Goal: Task Accomplishment & Management: Manage account settings

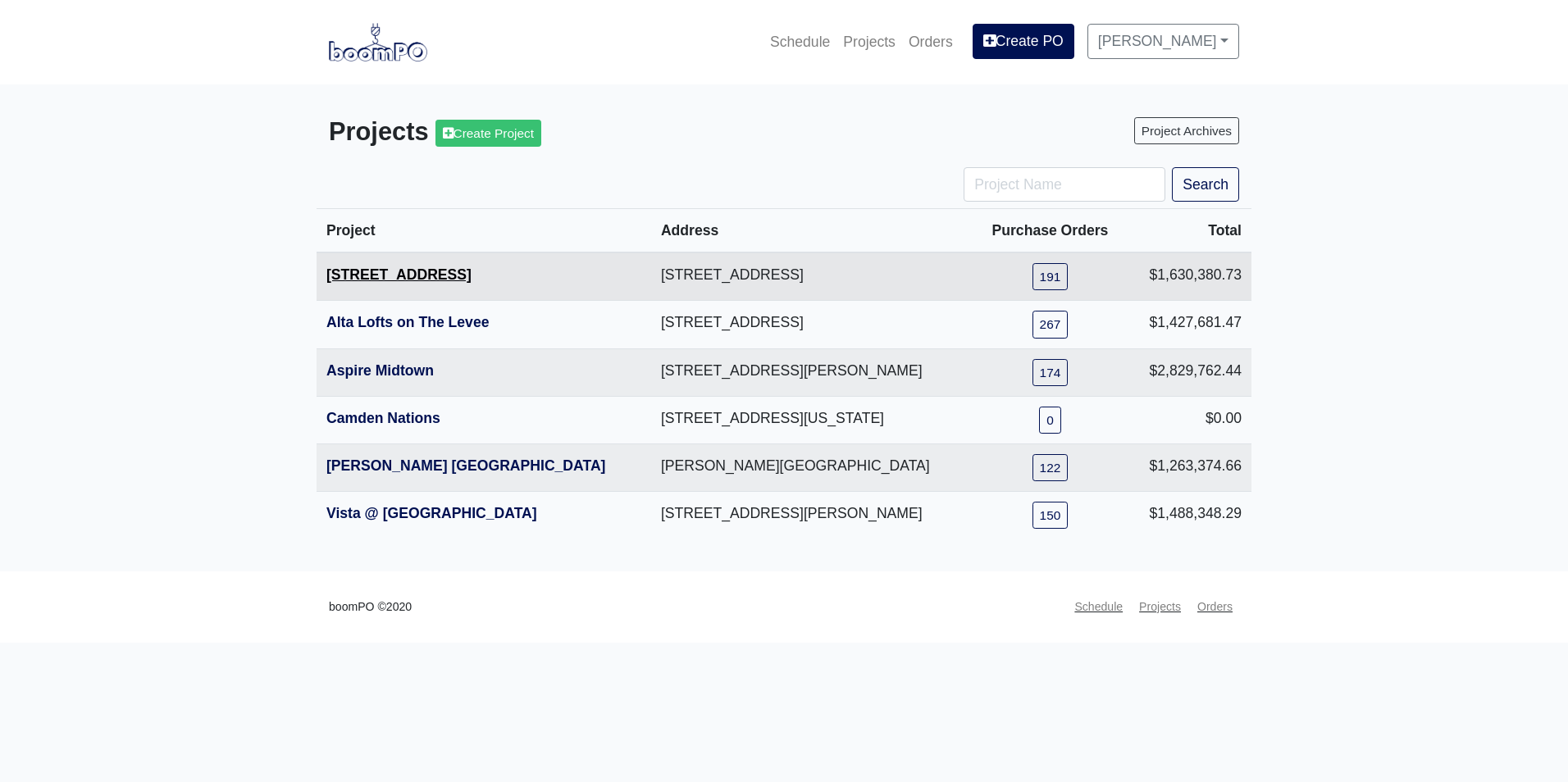
click at [386, 274] on link "[STREET_ADDRESS]" at bounding box center [399, 274] width 145 height 16
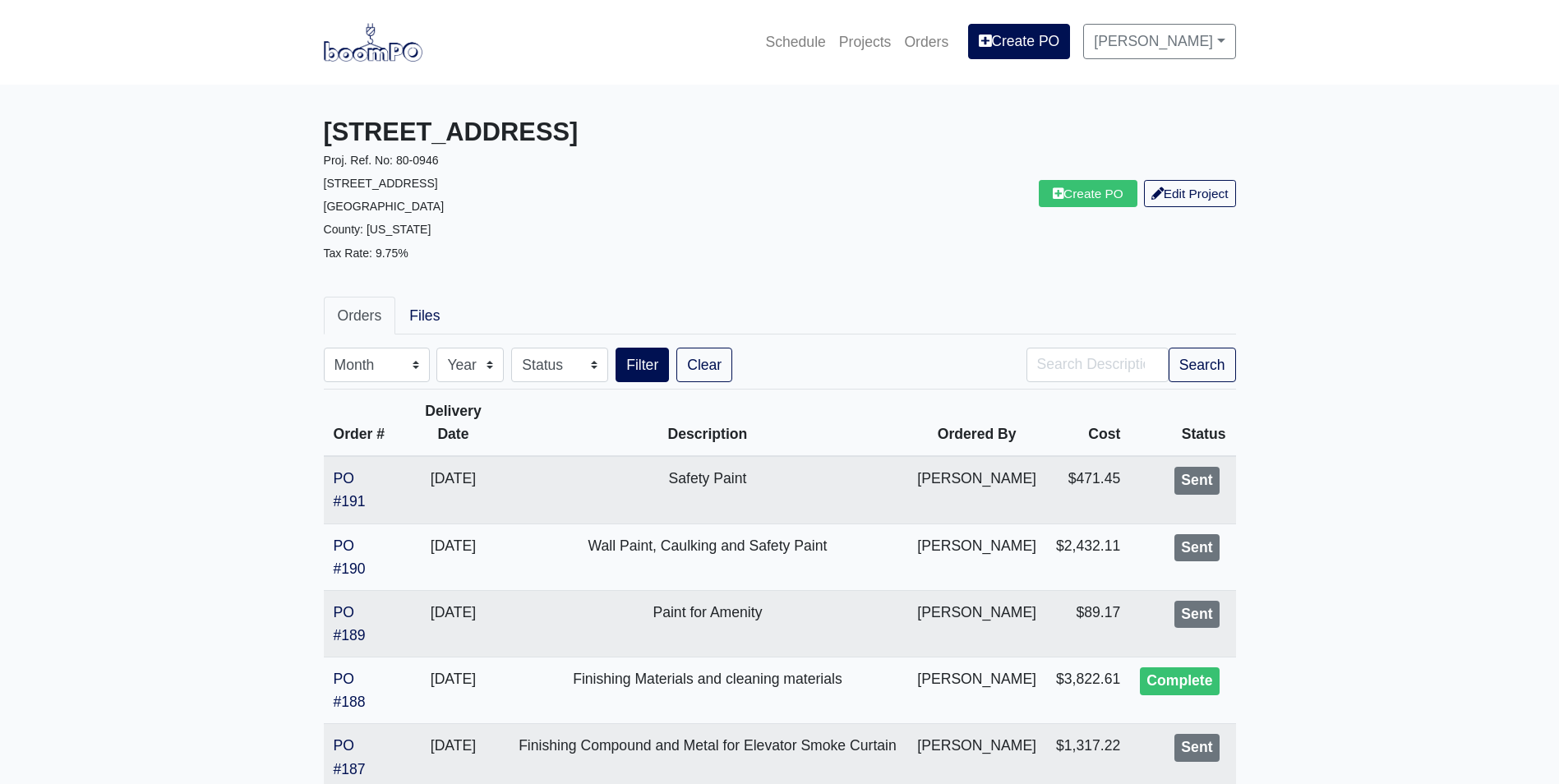
scroll to position [82, 0]
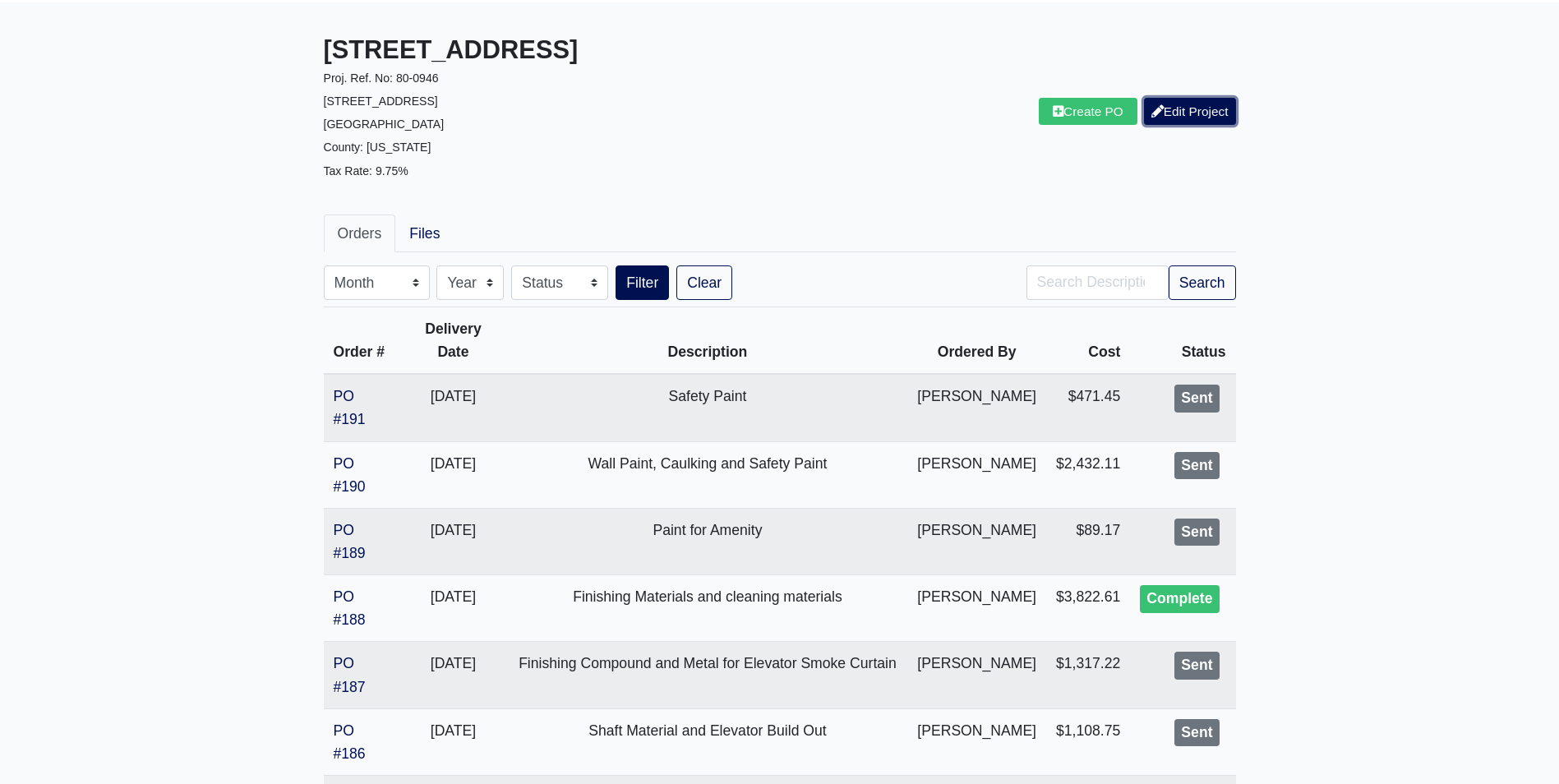
click at [1187, 109] on link "Edit Project" at bounding box center [1190, 112] width 92 height 27
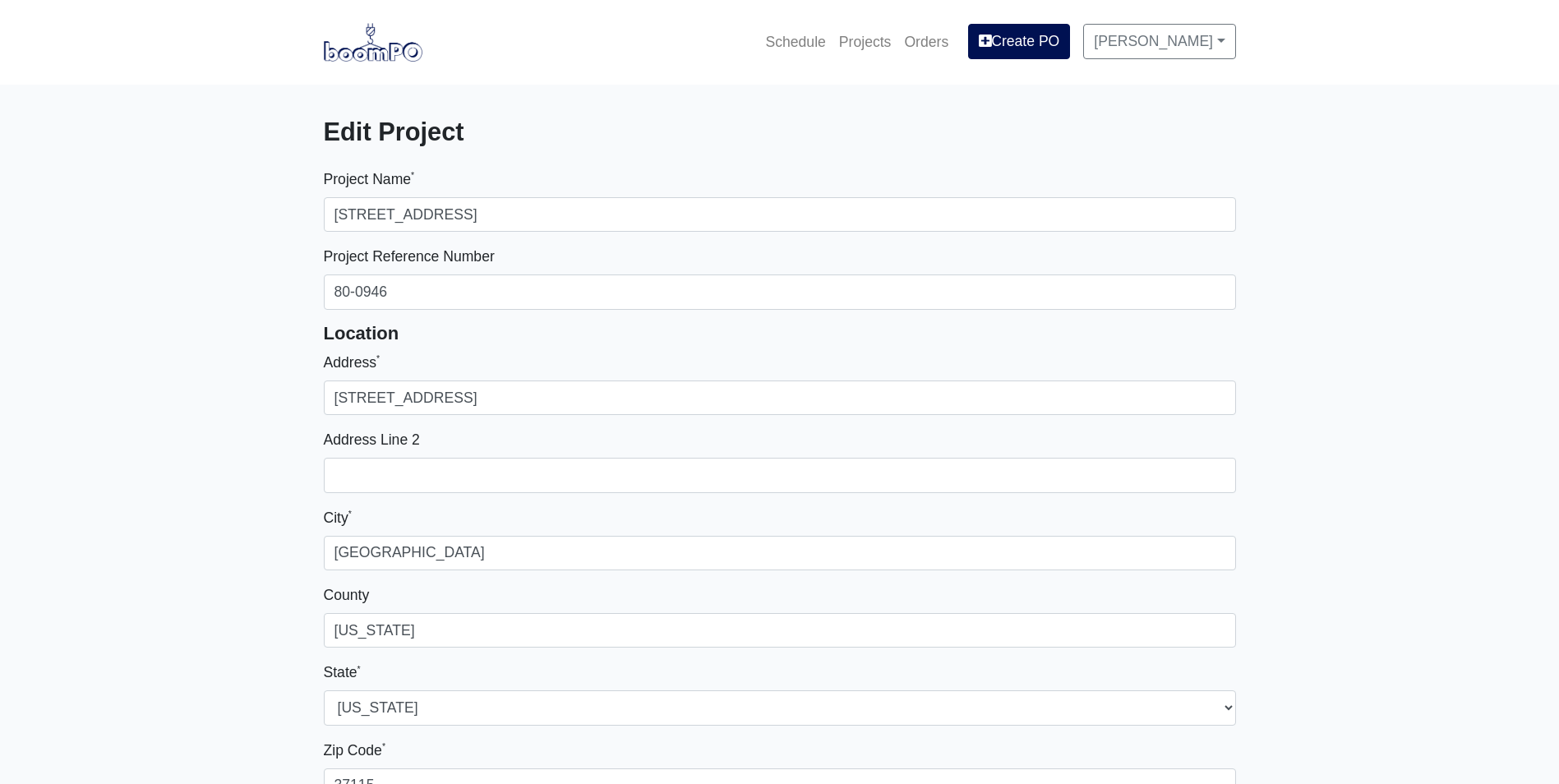
select select
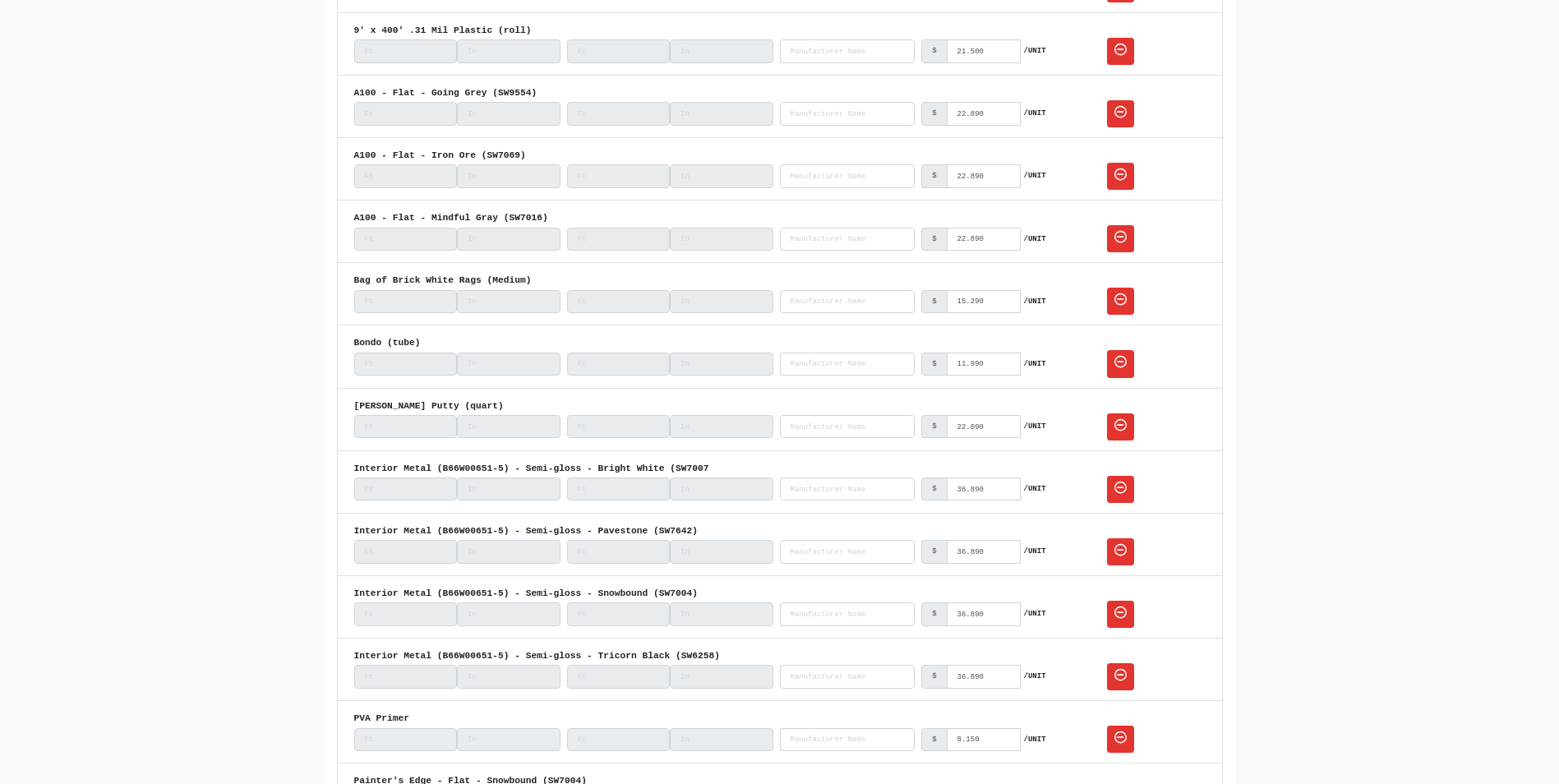
scroll to position [4849, 0]
